Goal: Information Seeking & Learning: Learn about a topic

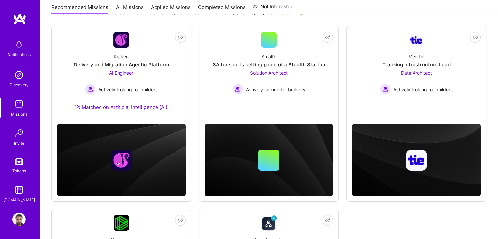
scroll to position [85, 0]
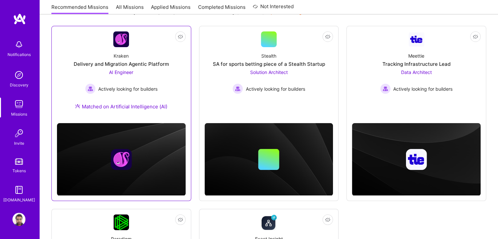
click at [125, 97] on div "Kraken Delivery and Migration Agentic Platform AI Engineer Actively looking for…" at bounding box center [121, 82] width 129 height 71
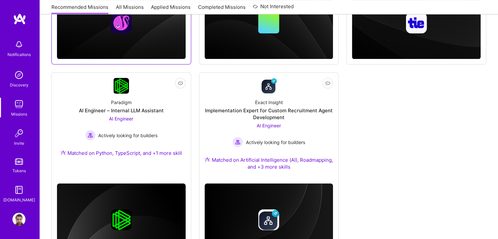
scroll to position [259, 0]
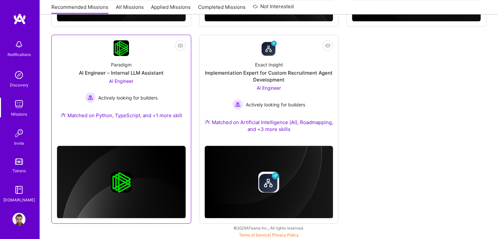
click at [170, 97] on div "Paradigm AI Engineer – Internal LLM Assistant AI Engineer Actively looking for …" at bounding box center [121, 91] width 129 height 71
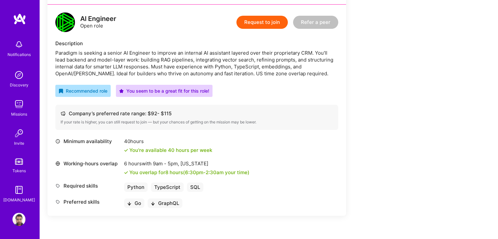
scroll to position [158, 0]
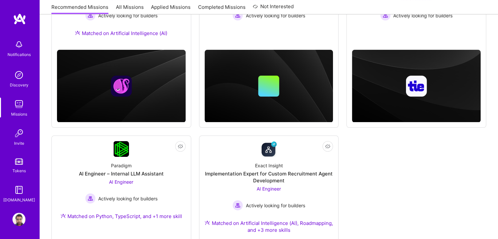
scroll to position [259, 0]
